Goal: Transaction & Acquisition: Book appointment/travel/reservation

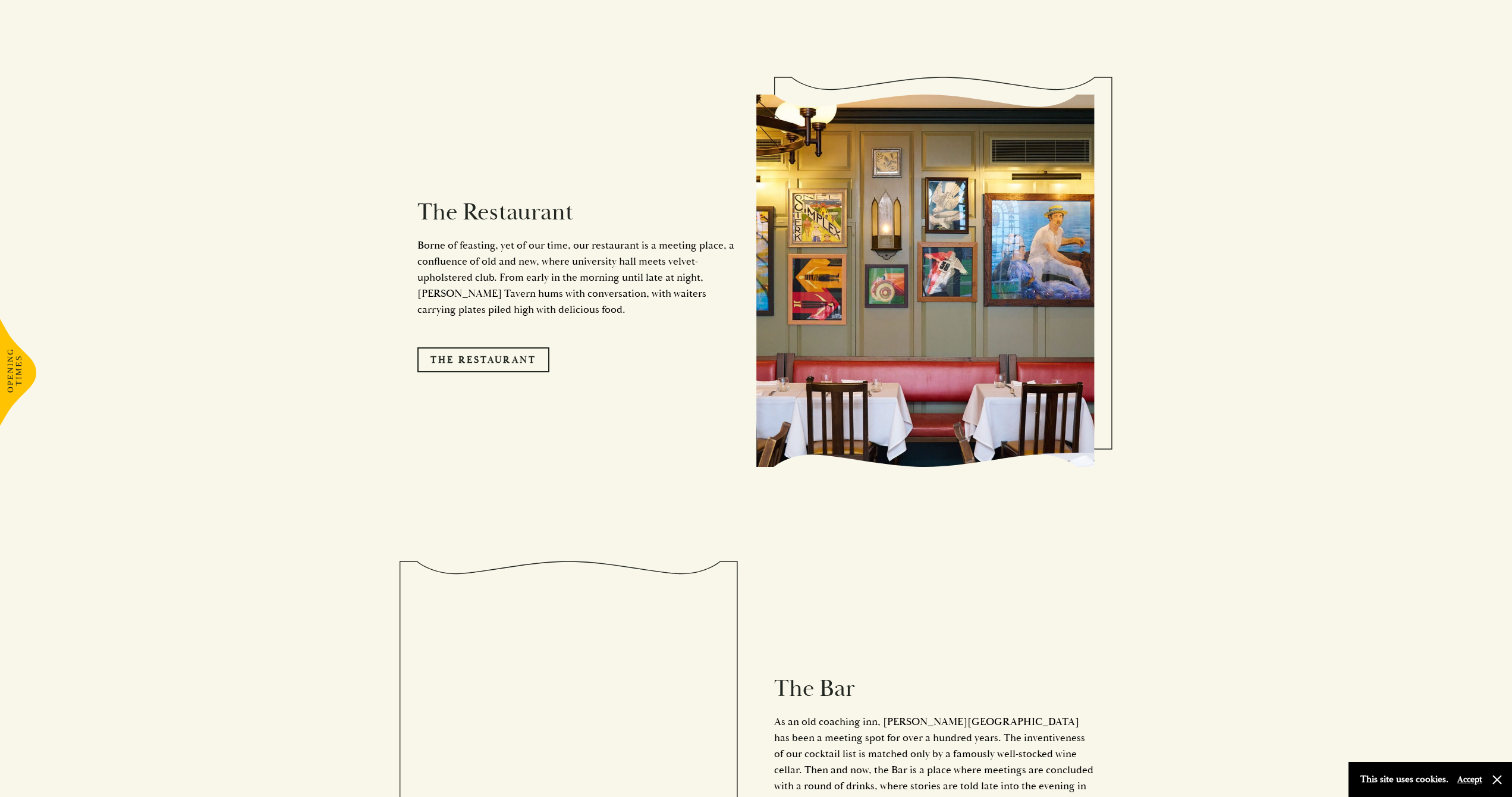
scroll to position [1463, 0]
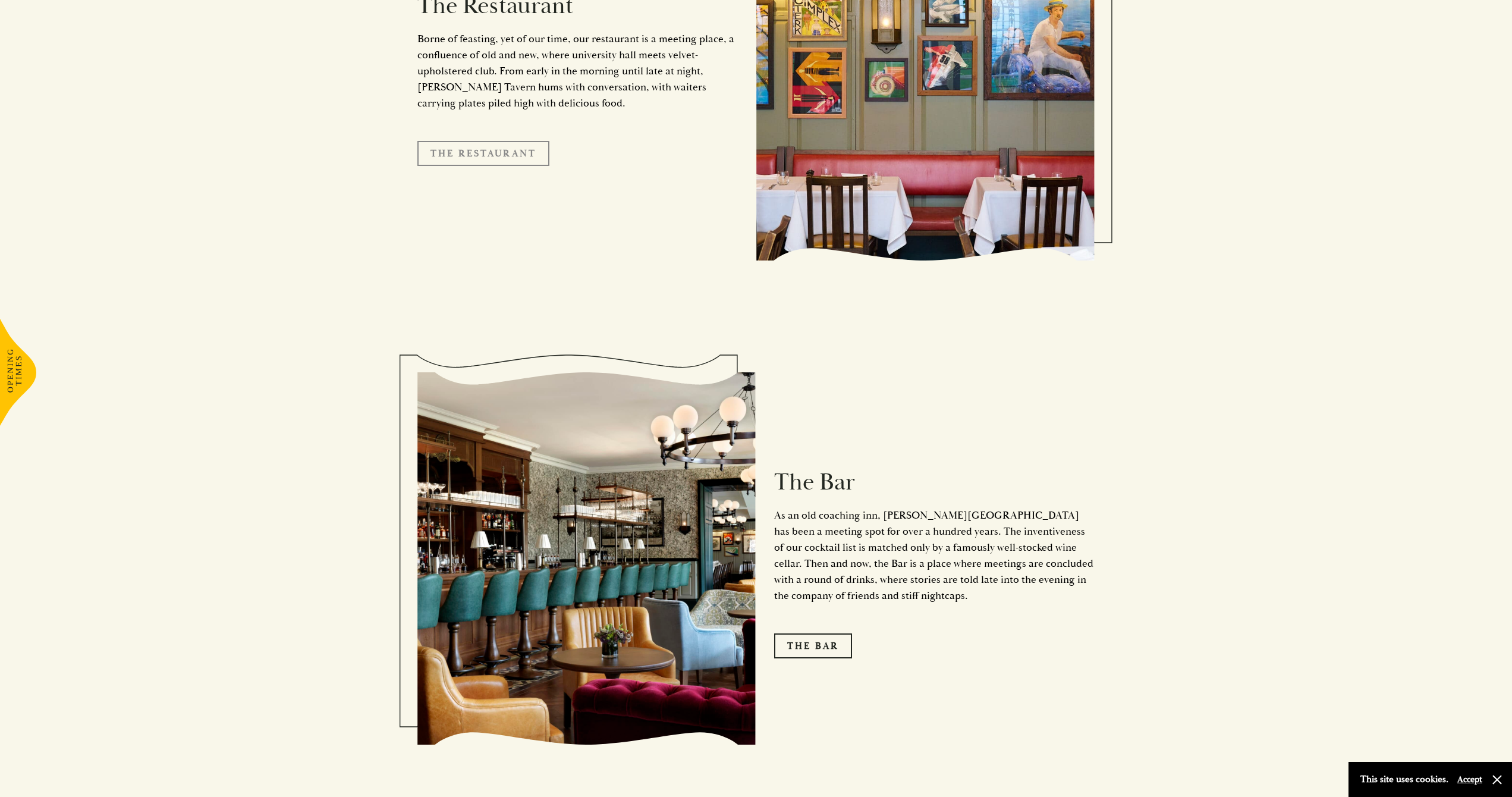
click at [502, 141] on link "The Restaurant" at bounding box center [483, 153] width 132 height 25
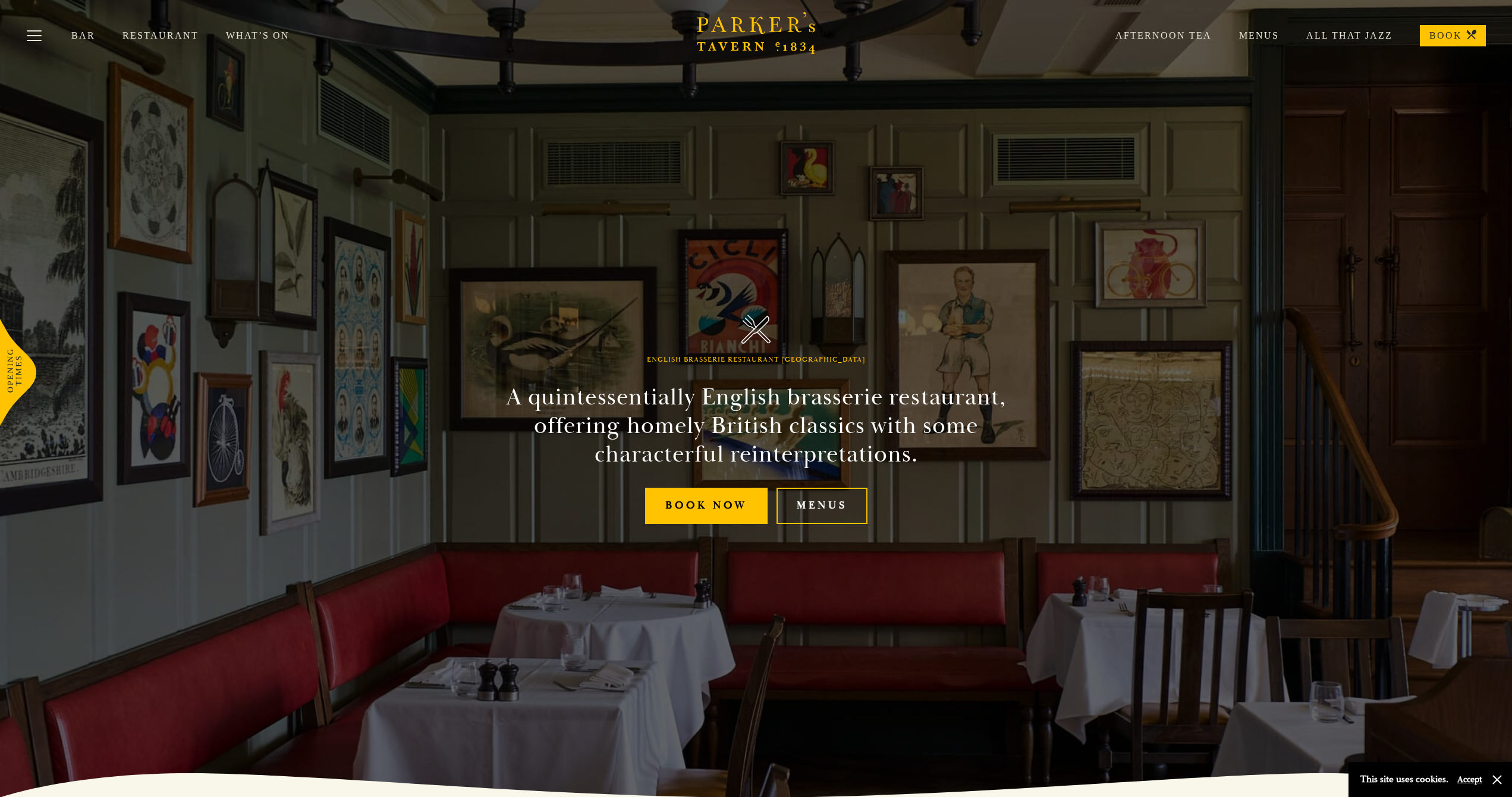
click at [1263, 39] on link "Menus" at bounding box center [1245, 35] width 67 height 12
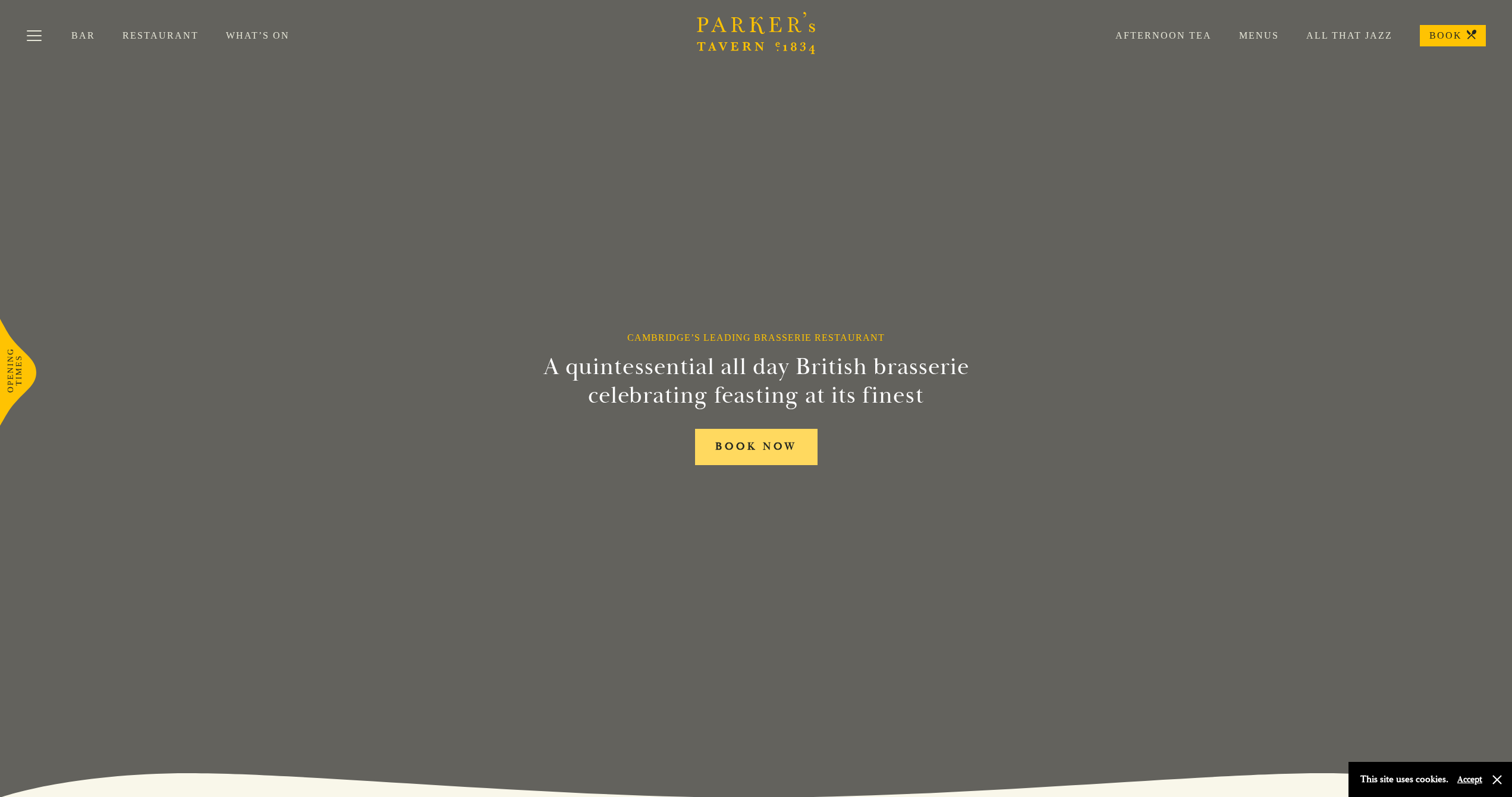
click at [749, 445] on link "BOOK NOW" at bounding box center [756, 447] width 123 height 36
click at [157, 39] on link "Restaurant" at bounding box center [175, 35] width 104 height 12
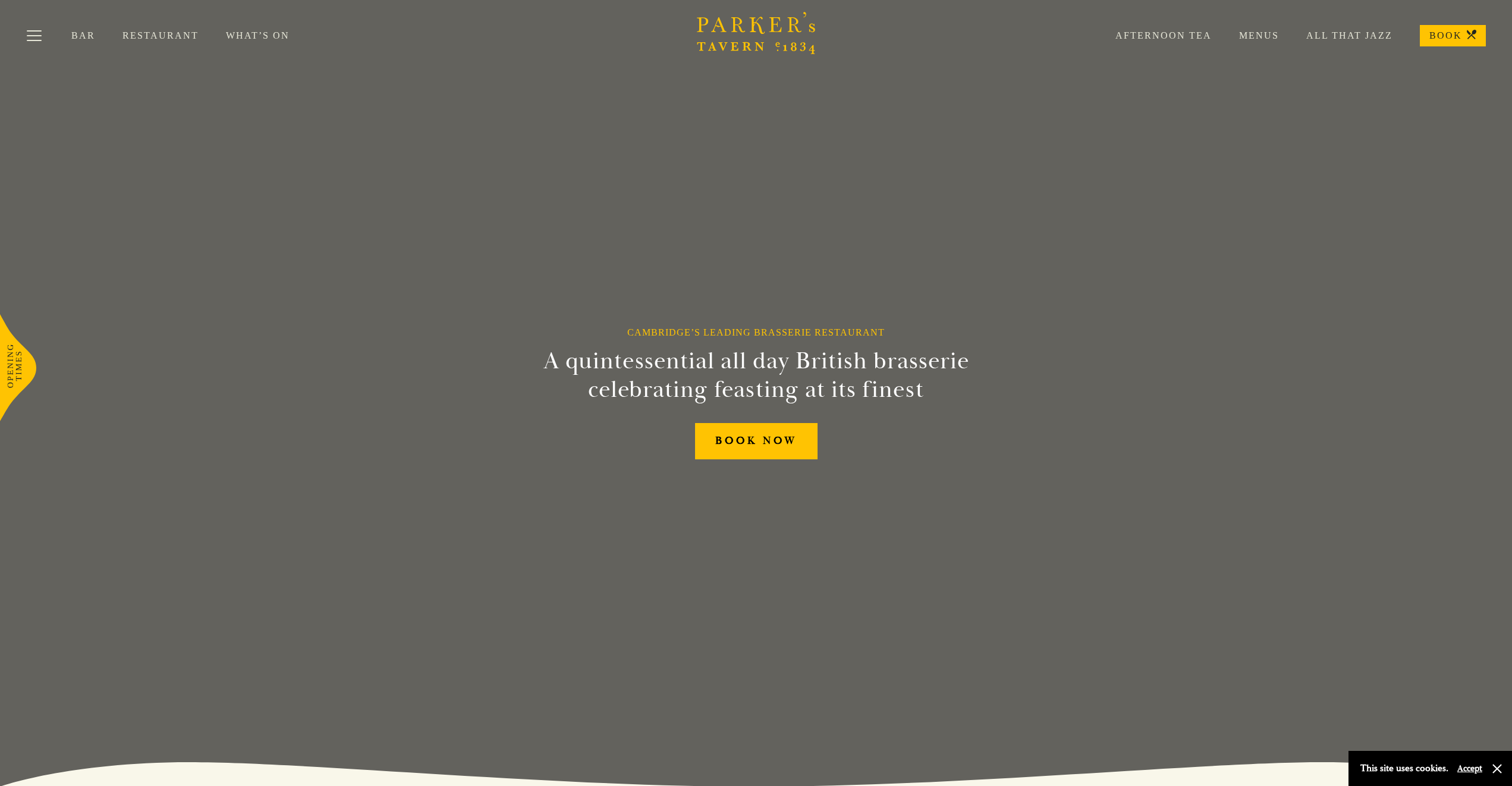
click at [1270, 36] on link "Menus" at bounding box center [1245, 35] width 67 height 12
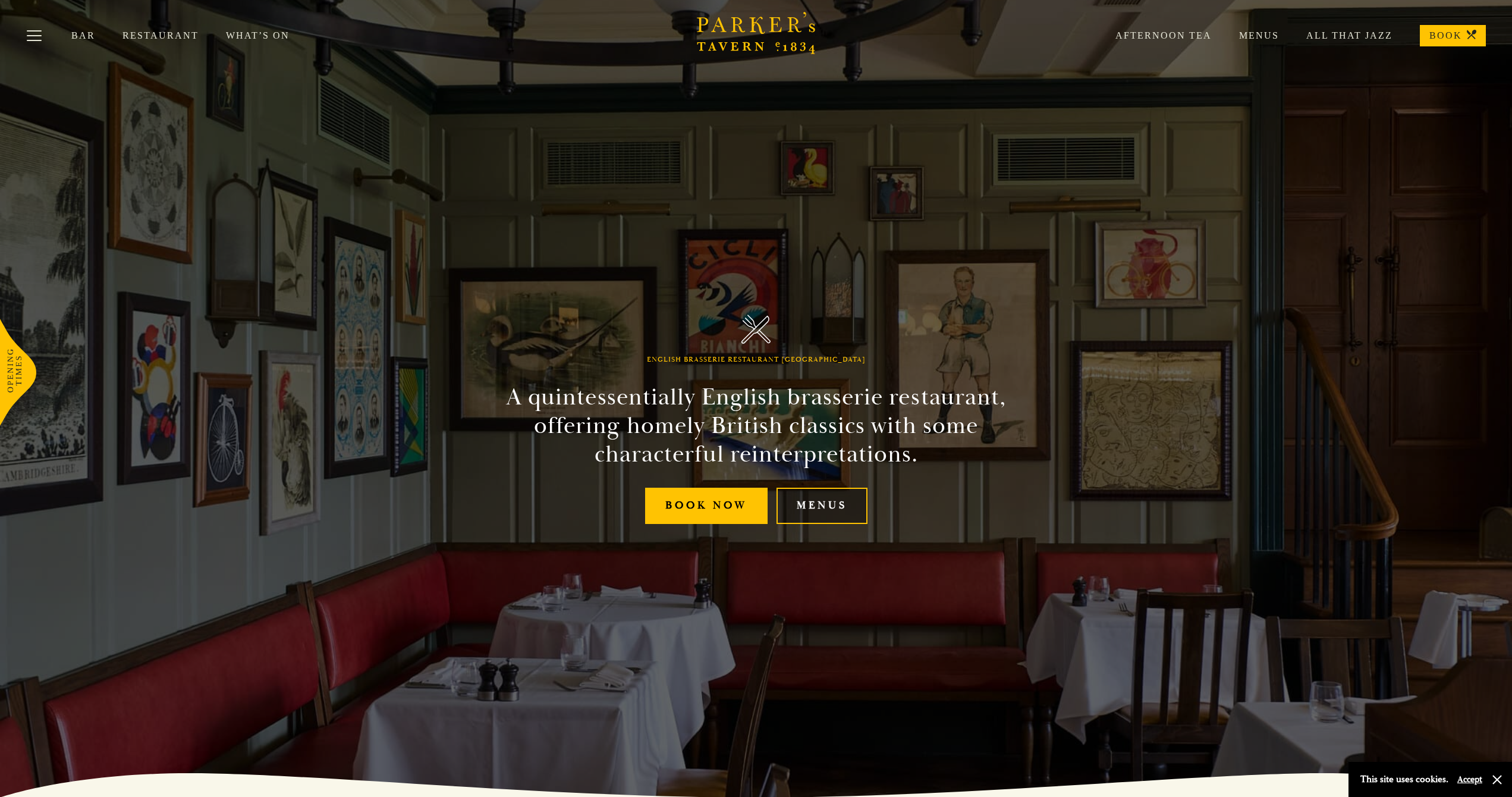
click at [803, 513] on link "Menus" at bounding box center [822, 505] width 91 height 36
